Goal: Obtain resource: Download file/media

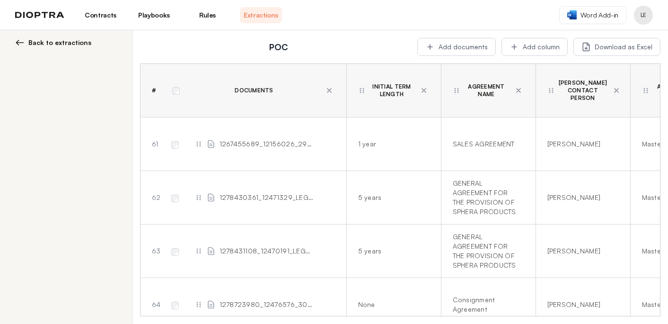
scroll to position [3207, 0]
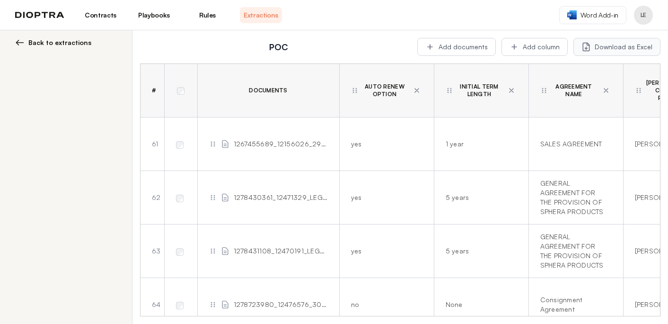
click at [616, 50] on button "Download as Excel" at bounding box center [616, 47] width 87 height 18
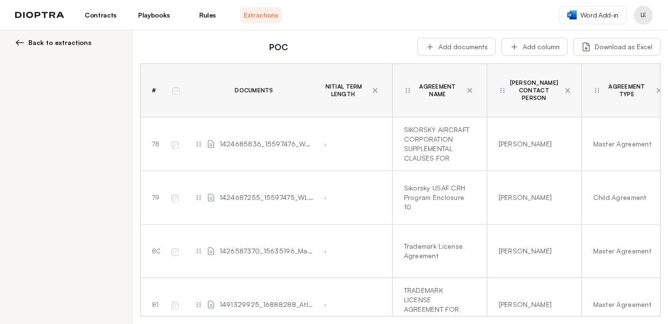
scroll to position [4116, 0]
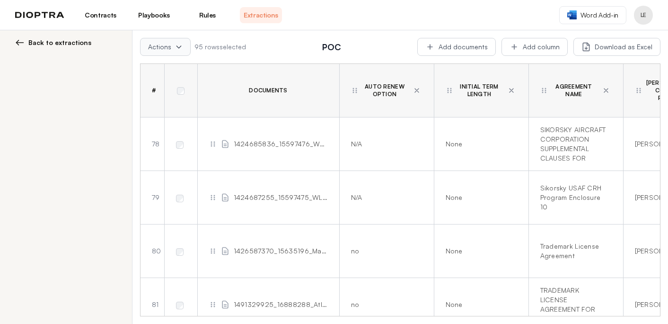
click at [176, 53] on button "Actions" at bounding box center [165, 47] width 51 height 18
click at [177, 86] on button "Download selected as Excel" at bounding box center [200, 85] width 120 height 17
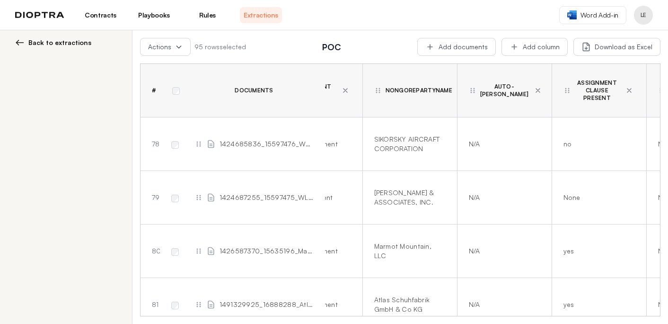
scroll to position [4116, 464]
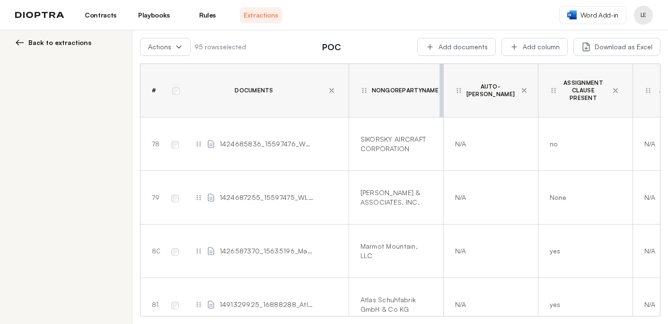
click at [442, 92] on div at bounding box center [441, 90] width 4 height 53
click at [430, 97] on th "NonGorePartyName" at bounding box center [396, 90] width 95 height 53
click at [410, 95] on th "NonGorePartyName" at bounding box center [396, 90] width 95 height 53
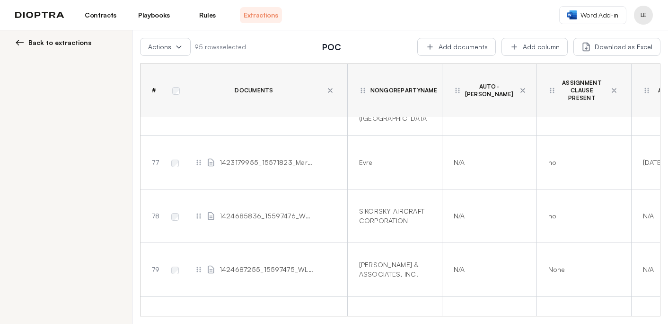
scroll to position [4039, 465]
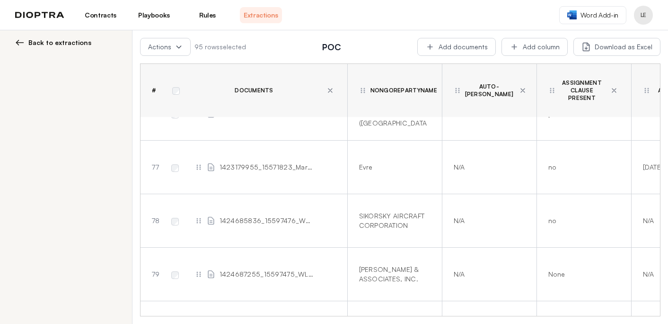
click at [367, 87] on div "NonGorePartyName" at bounding box center [398, 91] width 78 height 8
click at [362, 87] on icon at bounding box center [363, 91] width 8 height 8
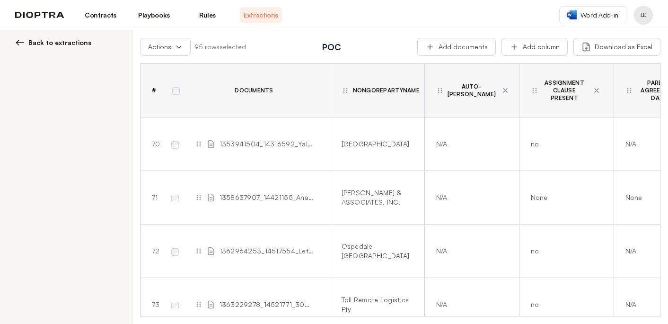
scroll to position [2176, 493]
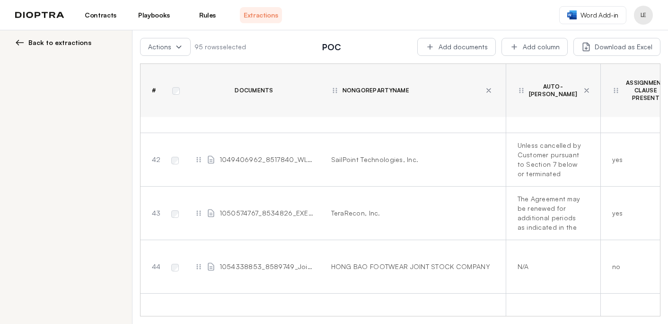
scroll to position [3688, 493]
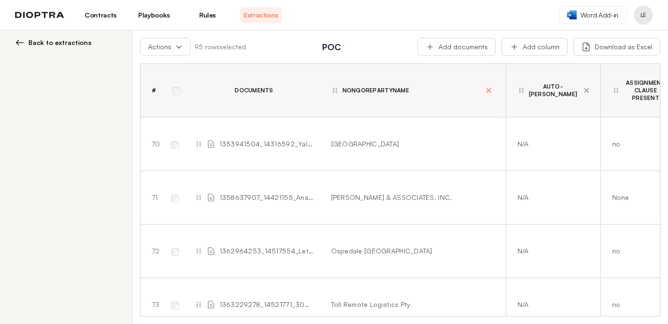
click at [490, 88] on icon at bounding box center [489, 90] width 4 height 4
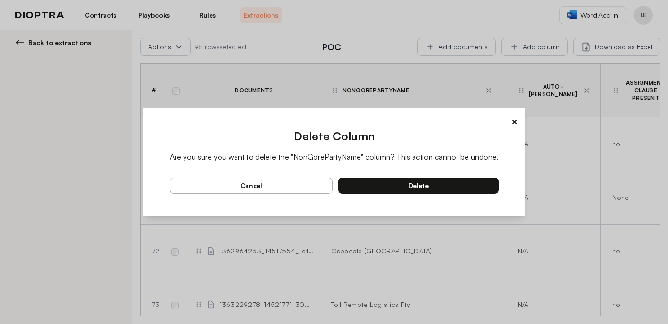
click at [407, 188] on button "delete" at bounding box center [418, 185] width 160 height 16
